Goal: Obtain resource: Download file/media

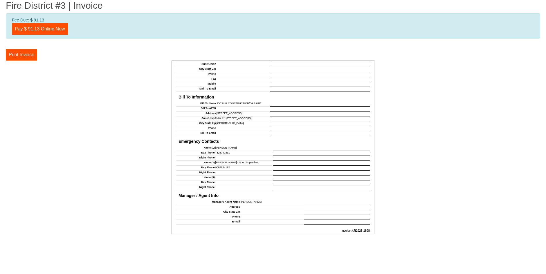
scroll to position [481, 0]
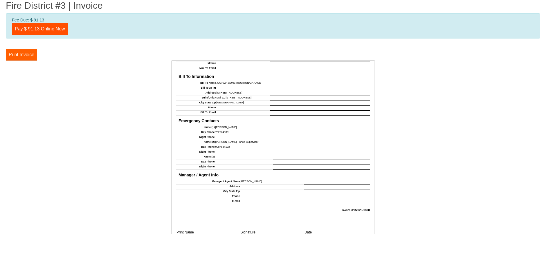
click at [26, 52] on button "Print Invoice" at bounding box center [21, 55] width 31 height 12
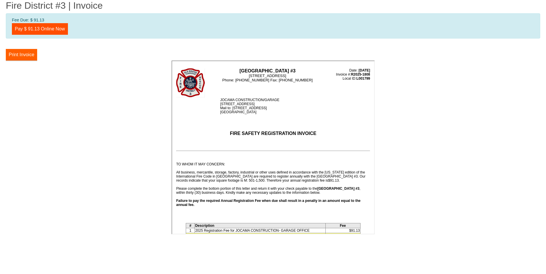
click at [26, 55] on button "Print Invoice" at bounding box center [21, 55] width 31 height 12
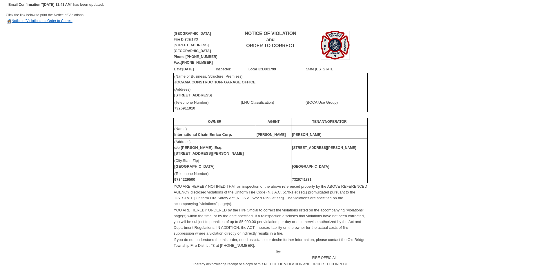
click at [43, 19] on link "Notice of Violation and Order to Correct" at bounding box center [39, 21] width 67 height 4
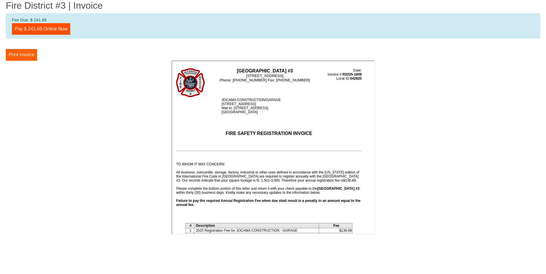
click at [20, 55] on button "Print Invoice" at bounding box center [21, 55] width 31 height 12
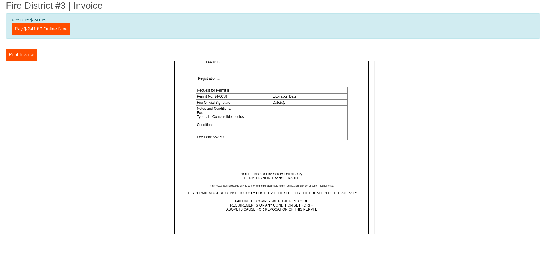
scroll to position [2208, 0]
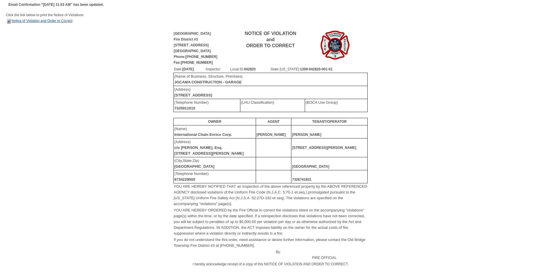
click at [19, 20] on link "Notice of Violation and Order to Correct" at bounding box center [39, 21] width 67 height 4
